Goal: Find specific page/section

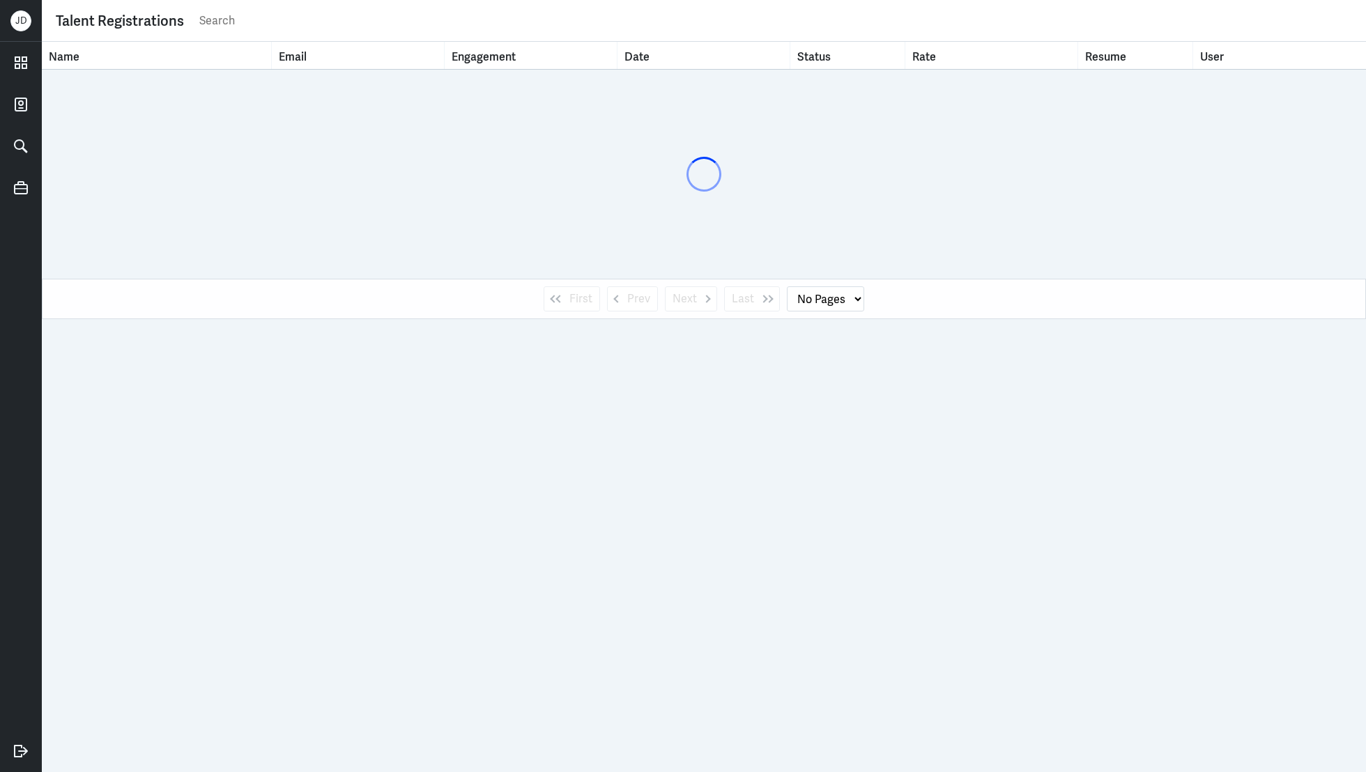
click at [686, 19] on input "text" at bounding box center [775, 20] width 1154 height 21
type input "[PERSON_NAME]"
select select "1"
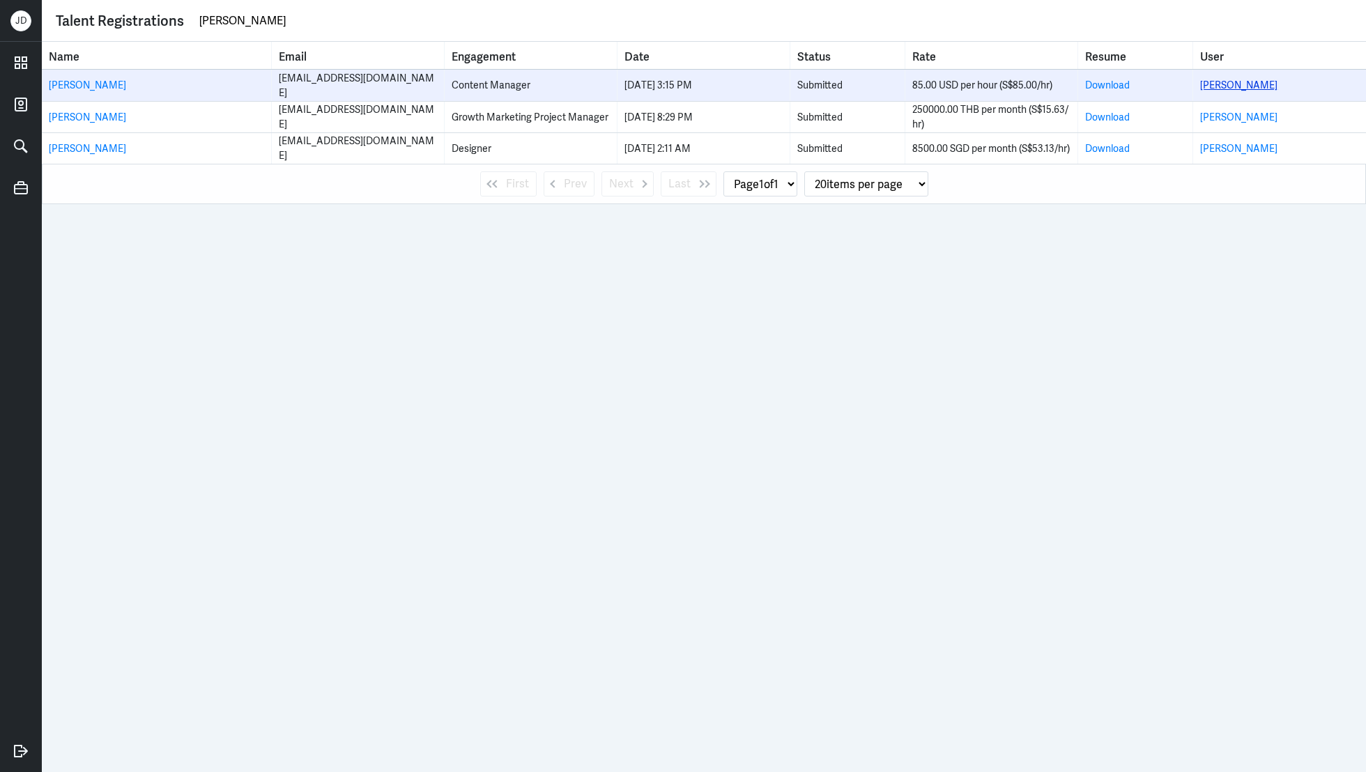
click at [1232, 88] on link "[PERSON_NAME]" at bounding box center [1238, 85] width 77 height 13
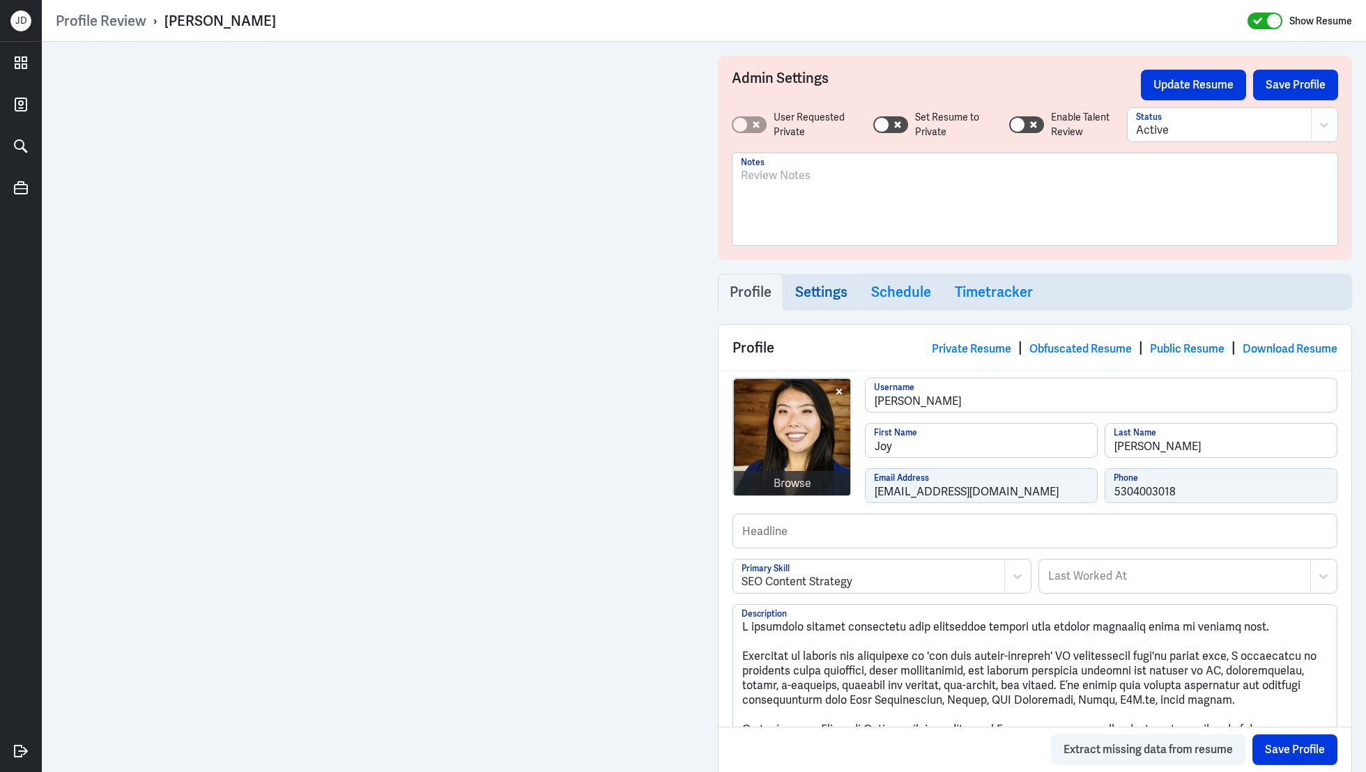
click at [831, 295] on h3 "Settings" at bounding box center [821, 292] width 52 height 17
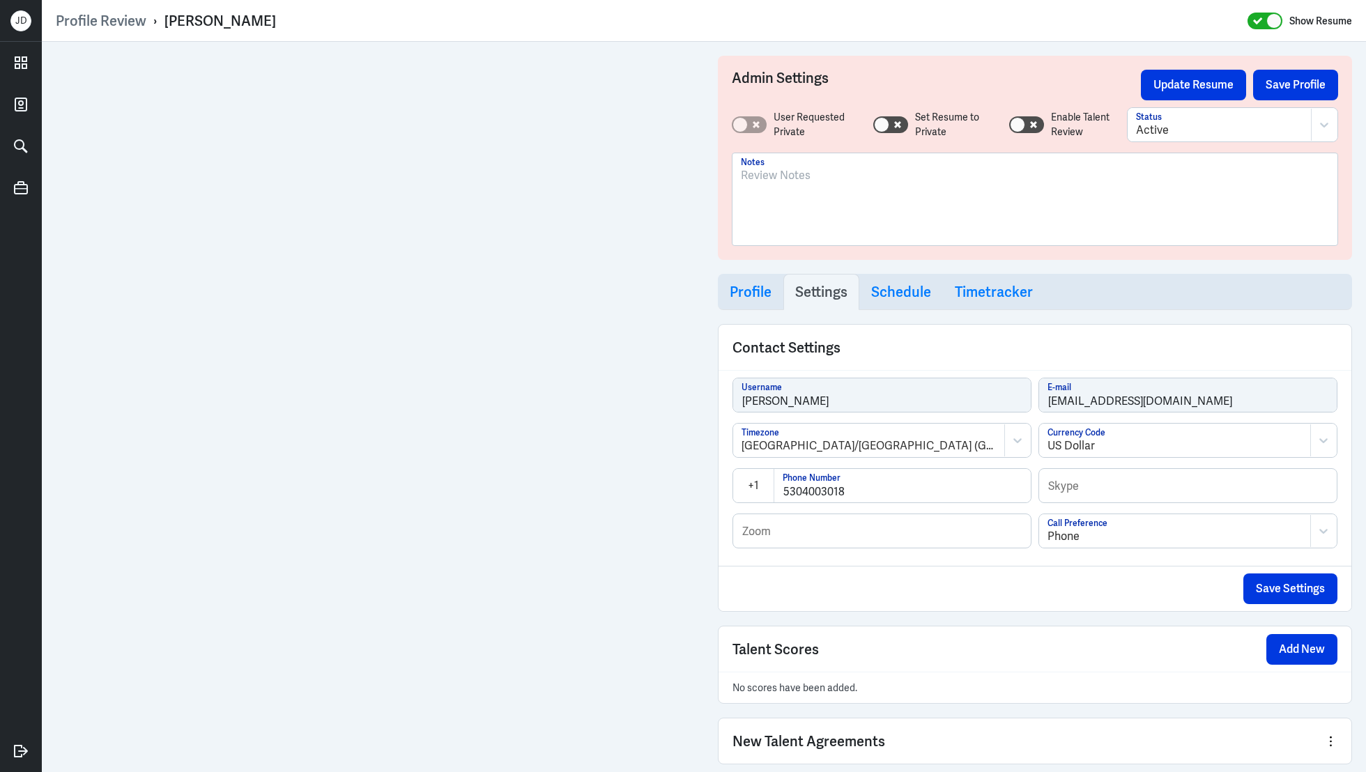
scroll to position [77, 0]
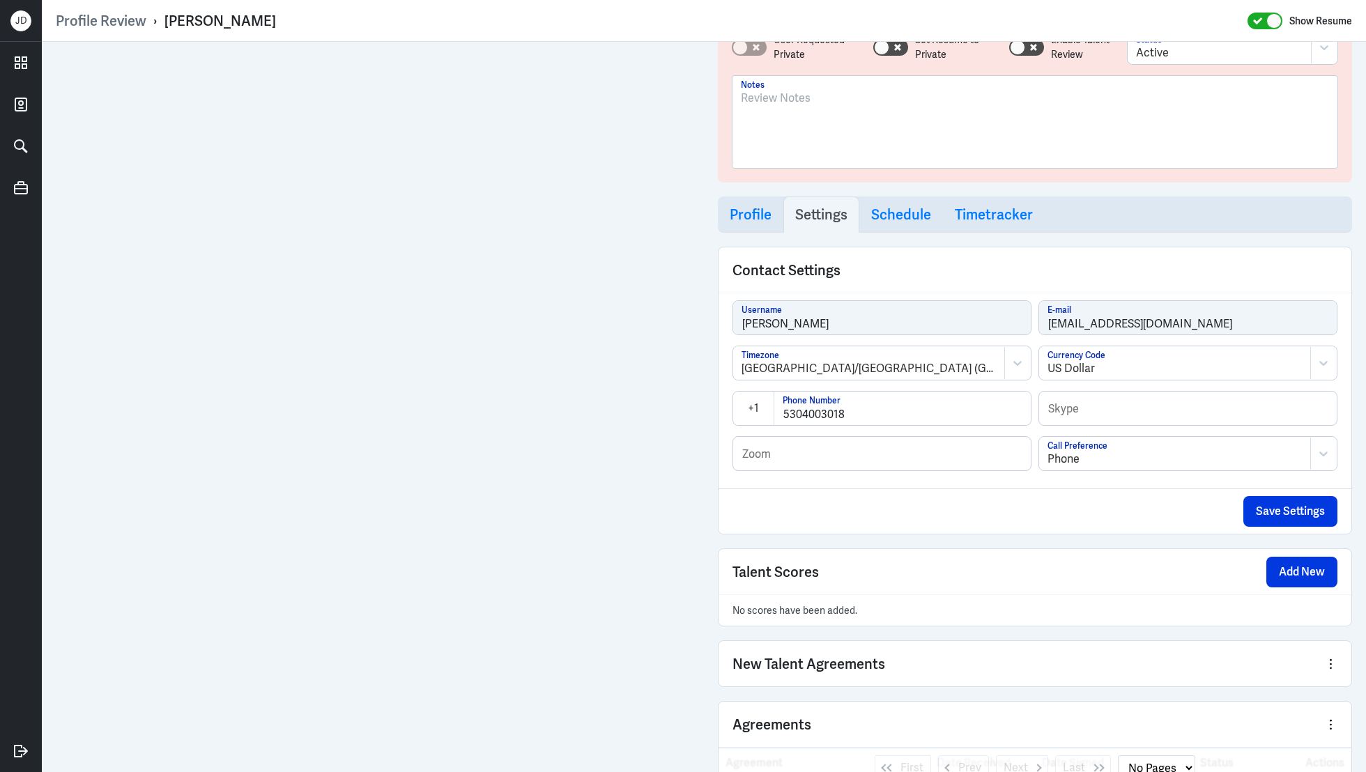
select select "20"
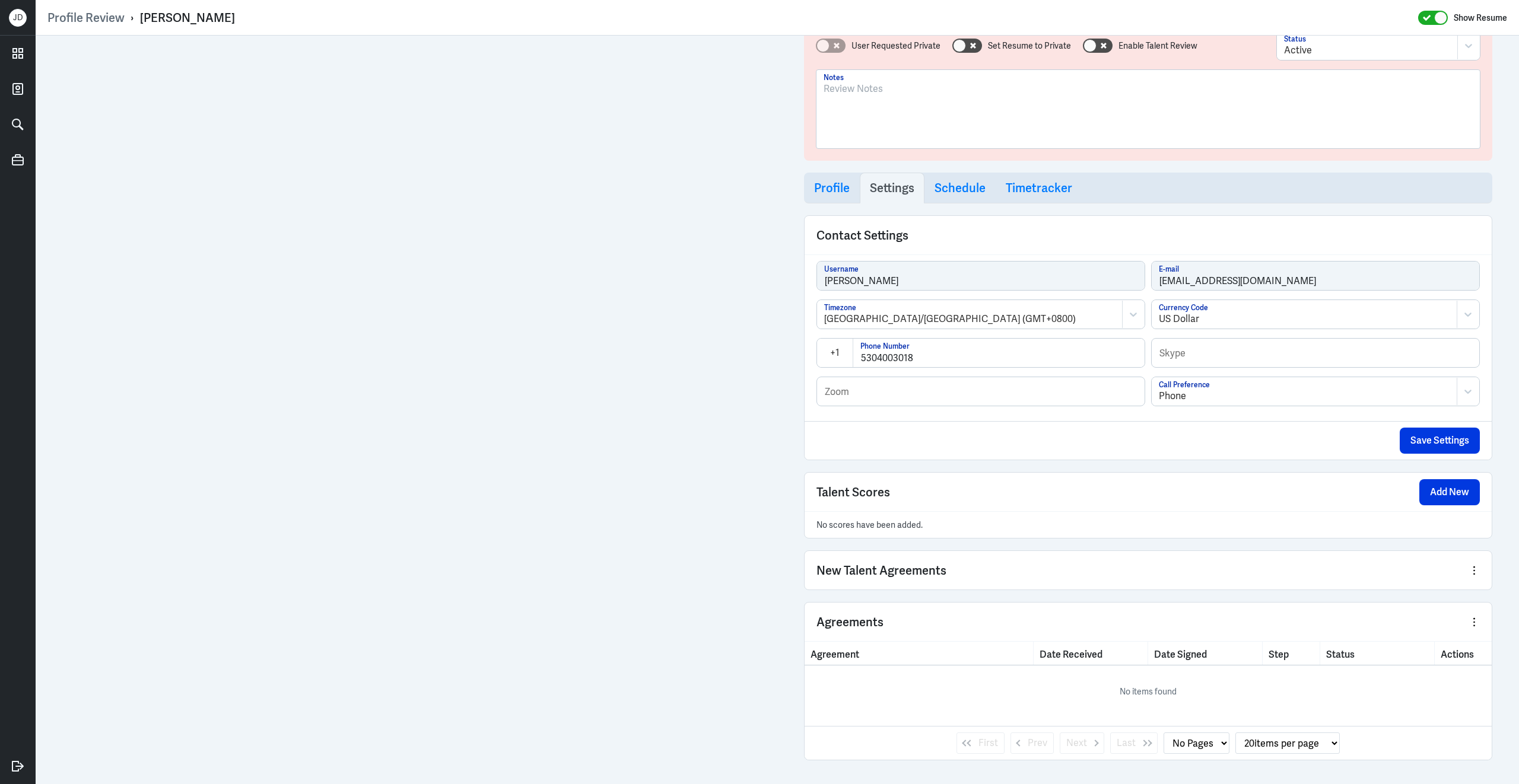
scroll to position [66, 0]
click at [842, 190] on h3 "Profile" at bounding box center [832, 188] width 36 height 14
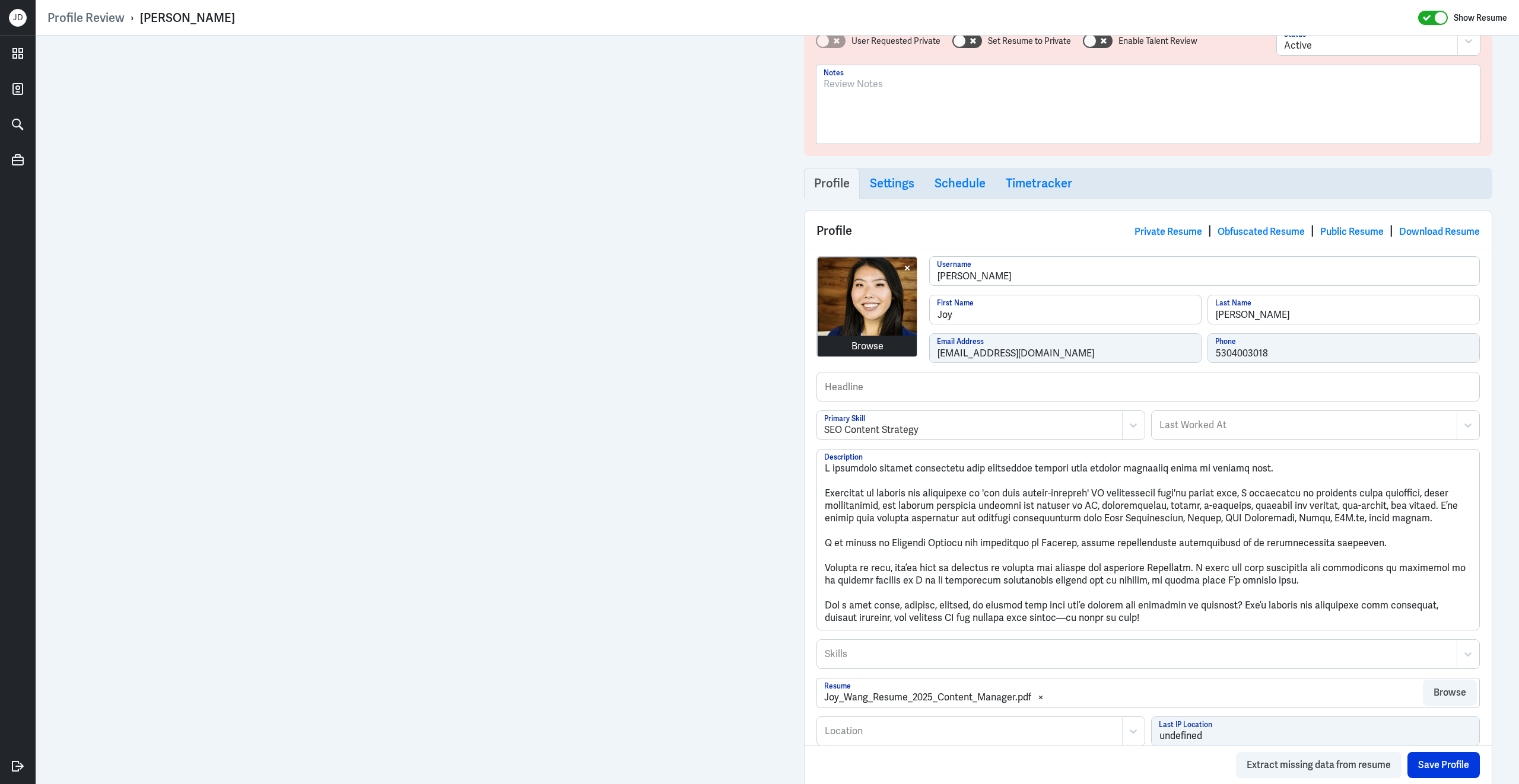
click at [886, 352] on div "Browse [PERSON_NAME] Username [PERSON_NAME] First Name [PERSON_NAME] Last Name …" at bounding box center [1148, 314] width 663 height 116
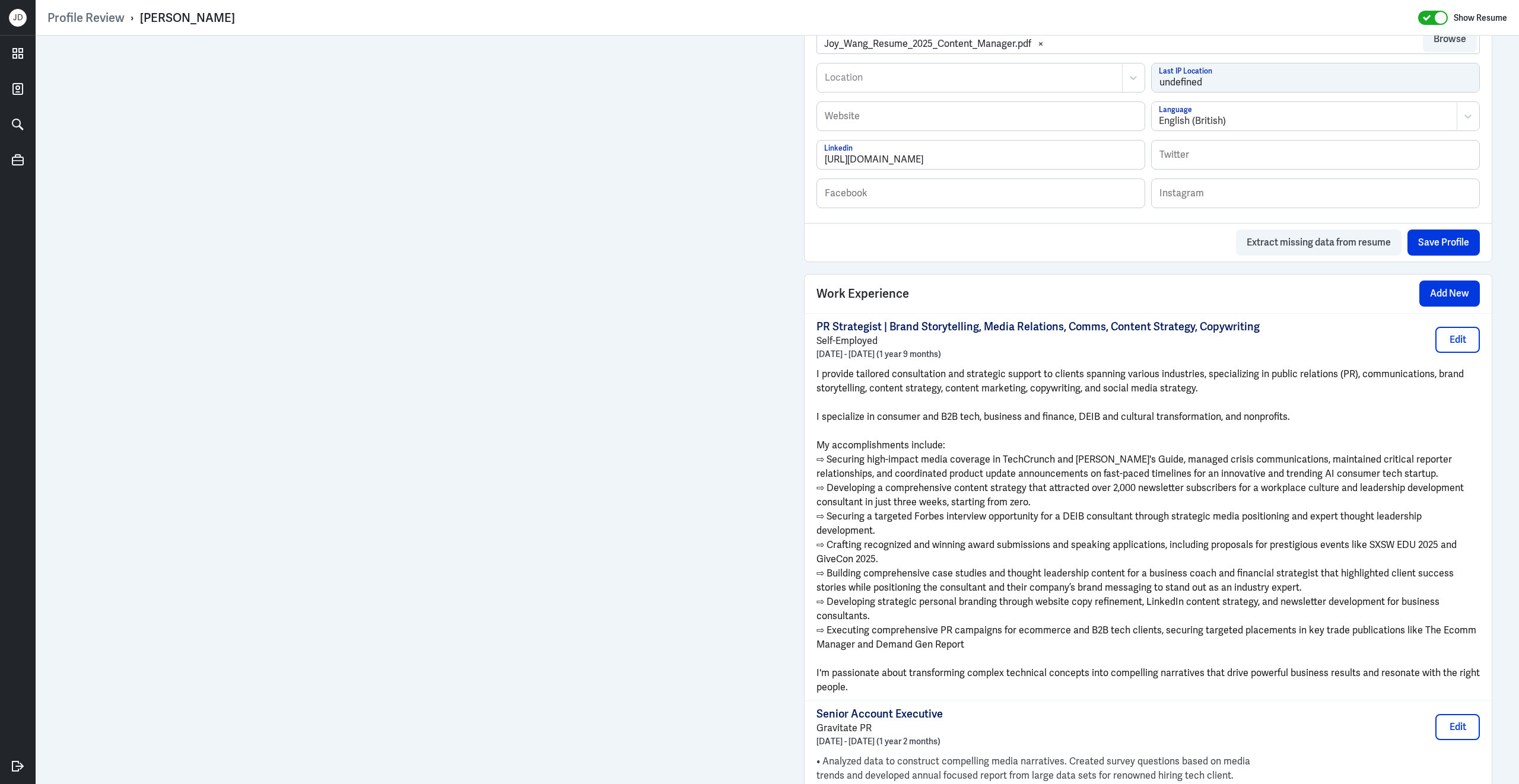
scroll to position [715, 0]
